Goal: Connect with others: Establish contact or relationships with other users

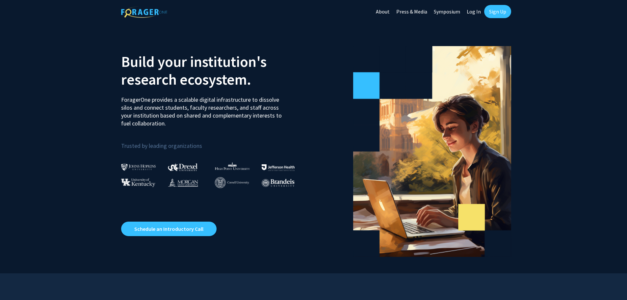
click at [300, 18] on link "Log In" at bounding box center [473, 11] width 21 height 23
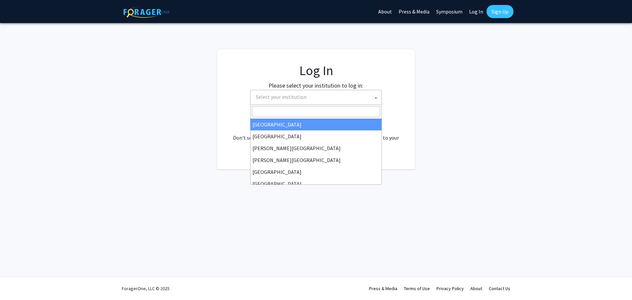
click at [292, 96] on span "Select your institution" at bounding box center [281, 96] width 51 height 7
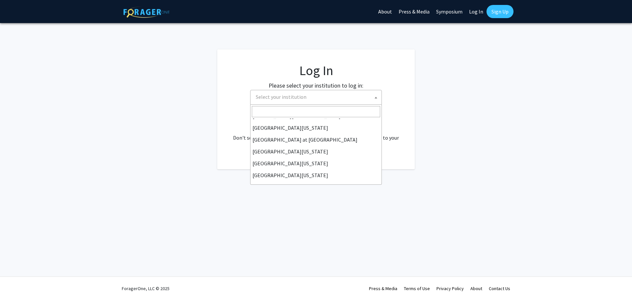
scroll to position [230, 0]
select select "33"
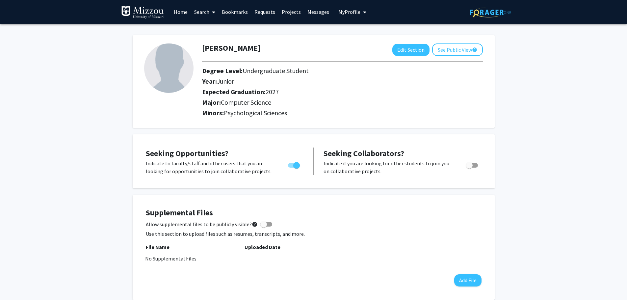
click at [182, 11] on link "Home" at bounding box center [180, 11] width 20 height 23
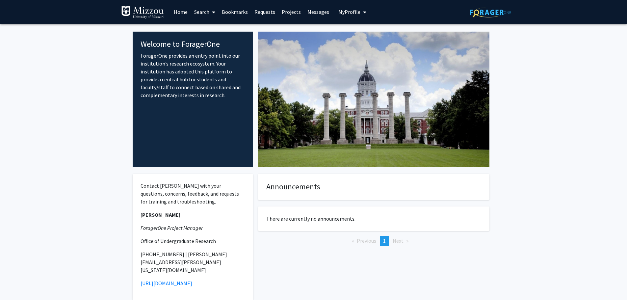
click at [210, 17] on span at bounding box center [212, 12] width 6 height 23
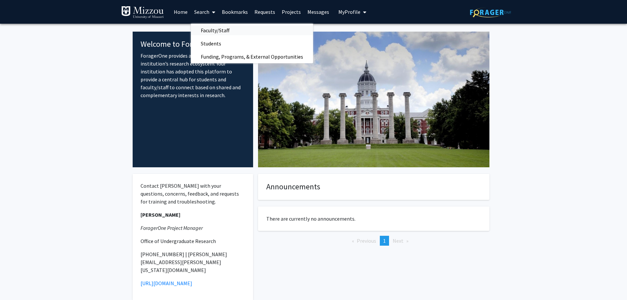
click at [285, 32] on link "Faculty/Staff" at bounding box center [252, 30] width 122 height 10
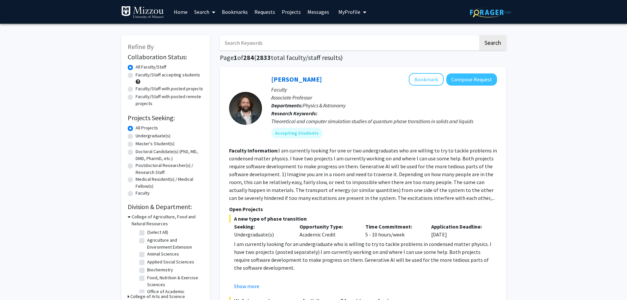
click at [263, 42] on input "Search Keywords" at bounding box center [349, 42] width 258 height 15
click at [245, 46] on input "Search Keywords" at bounding box center [349, 42] width 258 height 15
click at [479, 35] on button "Search" at bounding box center [492, 42] width 27 height 15
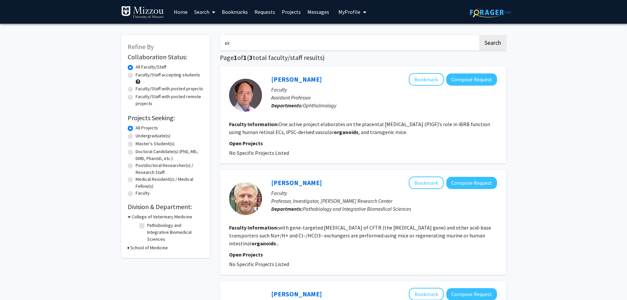
type input "o"
type input "cancer"
click at [479, 35] on button "Search" at bounding box center [492, 42] width 27 height 15
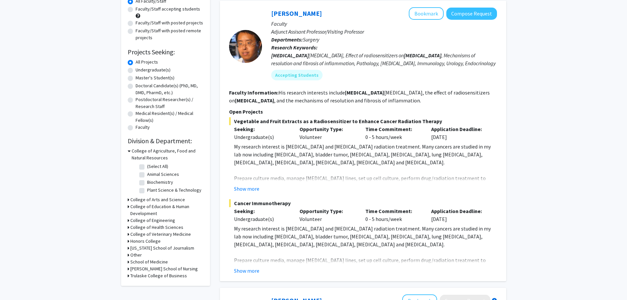
scroll to position [33, 0]
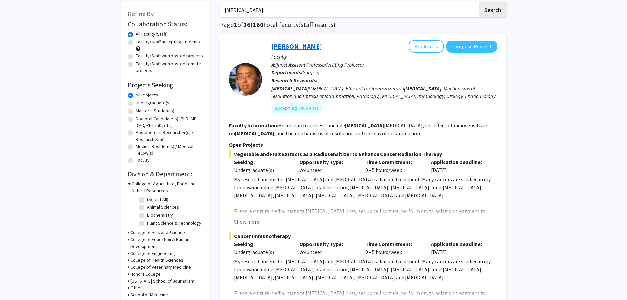
click at [302, 48] on link "Yujiang Fang" at bounding box center [296, 46] width 51 height 8
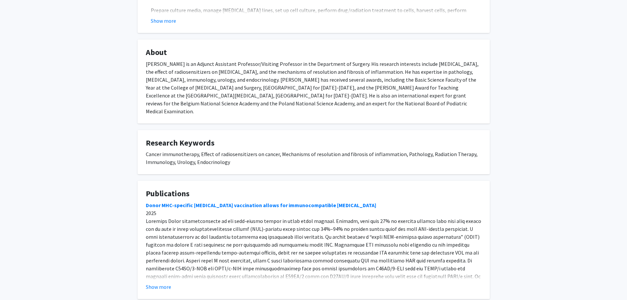
scroll to position [321, 0]
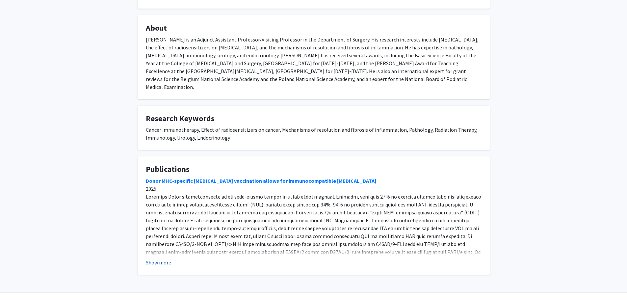
click at [152, 258] on button "Show more" at bounding box center [158, 262] width 25 height 8
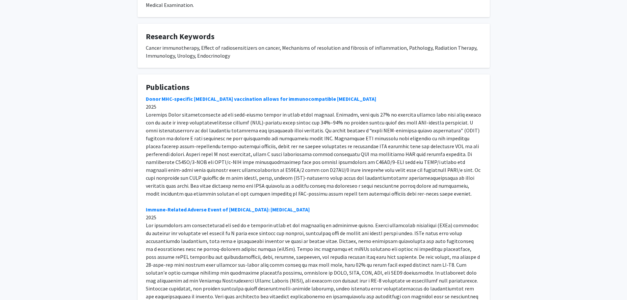
scroll to position [386, 0]
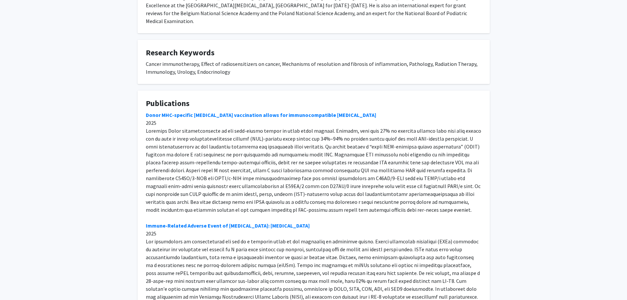
drag, startPoint x: 335, startPoint y: 98, endPoint x: 407, endPoint y: 134, distance: 80.2
click at [347, 112] on link "Donor MHC-specific thymus vaccination allows for immunocompatible allotransplan…" at bounding box center [261, 115] width 230 height 7
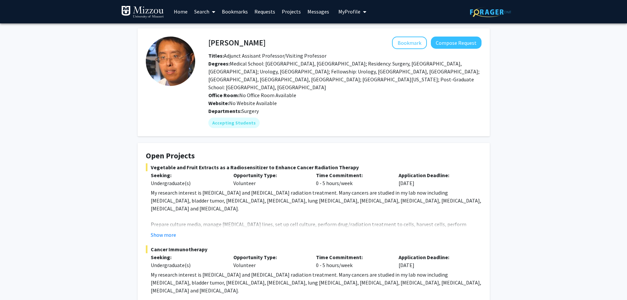
scroll to position [0, 0]
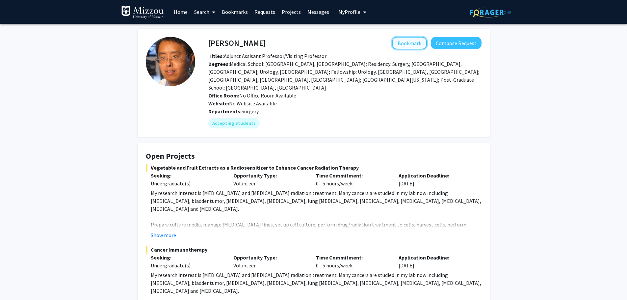
click at [416, 39] on button "Bookmark" at bounding box center [409, 43] width 35 height 13
click at [474, 38] on button "Compose Request" at bounding box center [456, 43] width 51 height 12
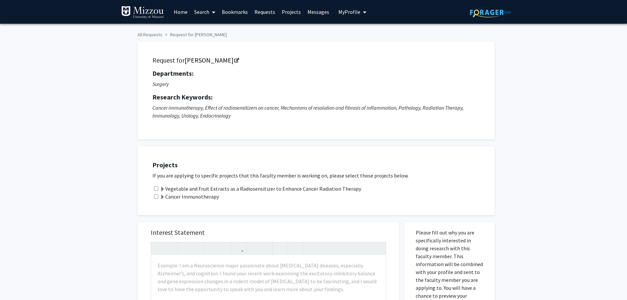
click at [148, 10] on img at bounding box center [142, 12] width 43 height 13
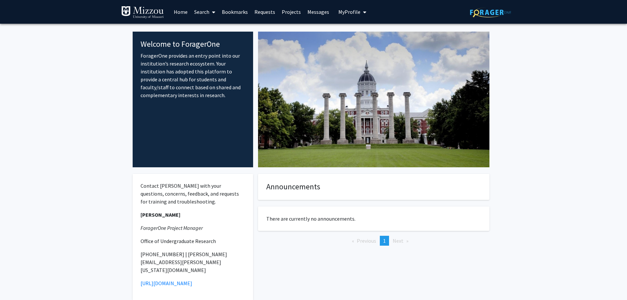
click at [483, 15] on img at bounding box center [490, 12] width 41 height 10
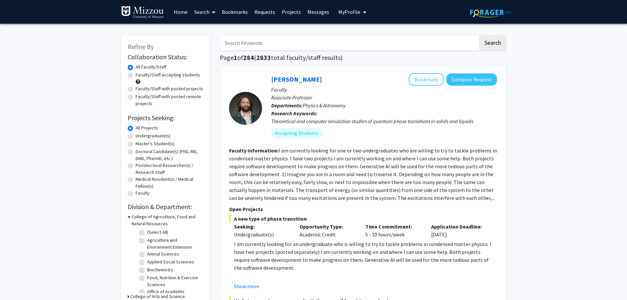
click at [351, 6] on button "My Profile" at bounding box center [352, 12] width 32 height 24
click at [351, 58] on link "Log Out" at bounding box center [372, 61] width 59 height 8
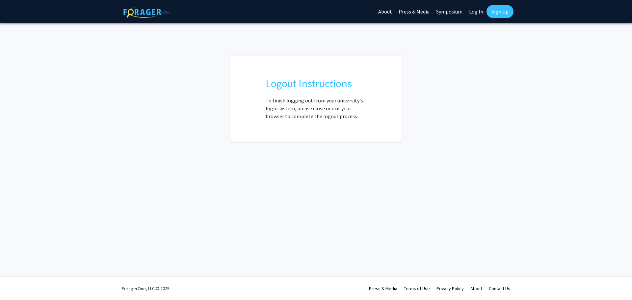
click at [474, 15] on link "Log In" at bounding box center [476, 11] width 21 height 23
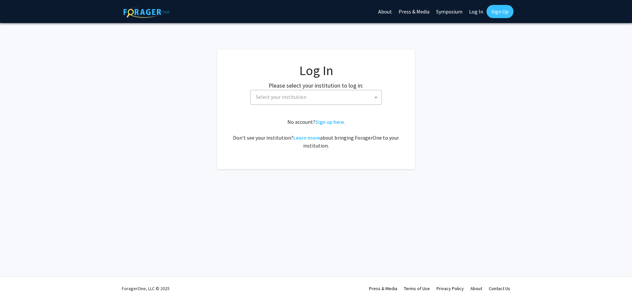
click at [264, 103] on span "Select your institution" at bounding box center [317, 96] width 128 height 13
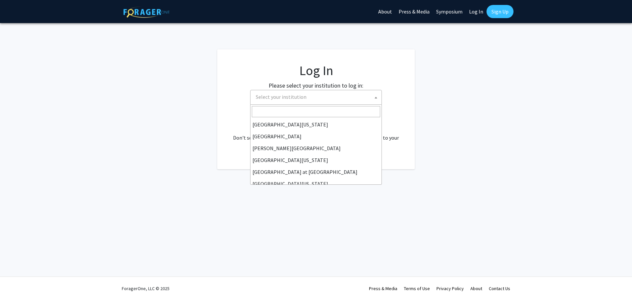
scroll to position [230, 0]
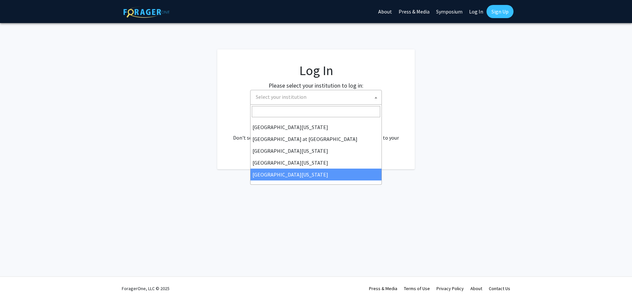
select select "33"
